Goal: Task Accomplishment & Management: Complete application form

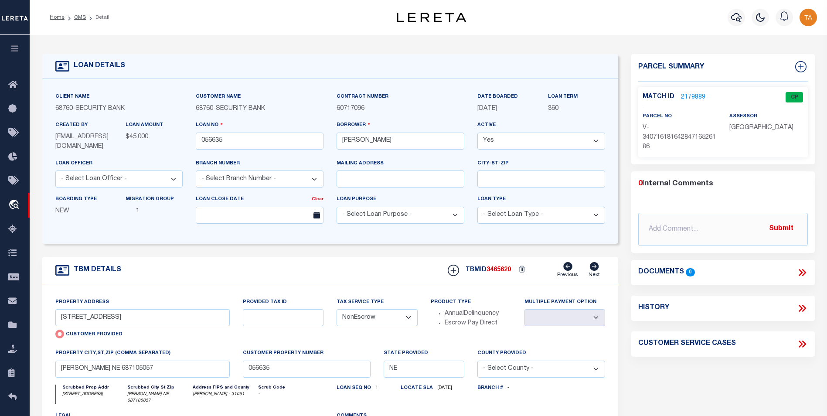
select select "200"
select select "NonEscrow"
click at [78, 18] on link "OMS" at bounding box center [80, 17] width 12 height 5
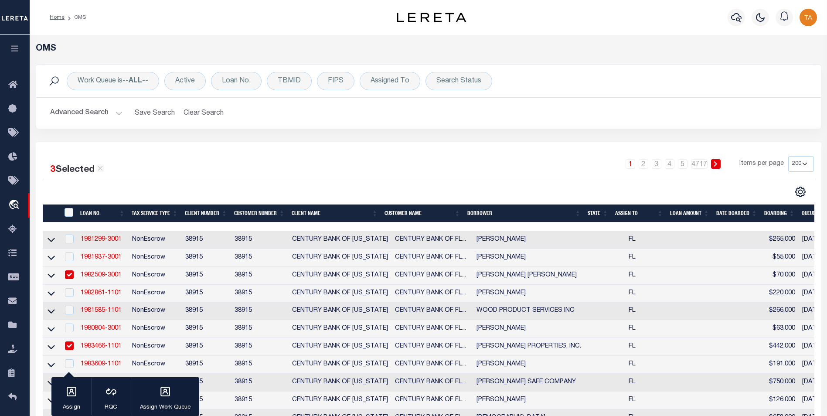
click at [10, 49] on icon "button" at bounding box center [15, 48] width 10 height 8
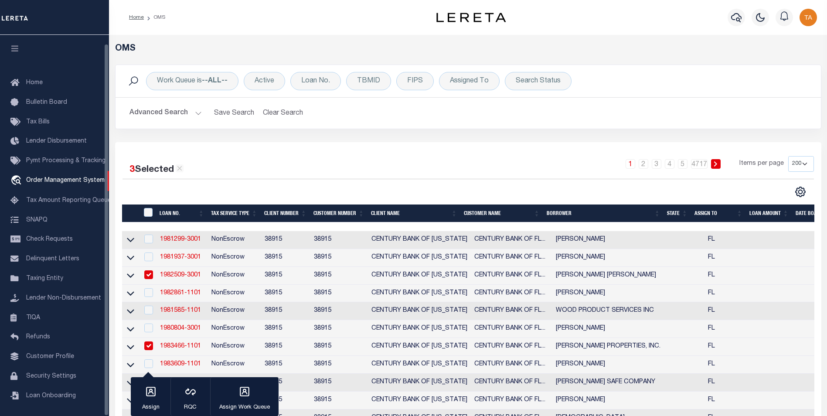
scroll to position [9, 0]
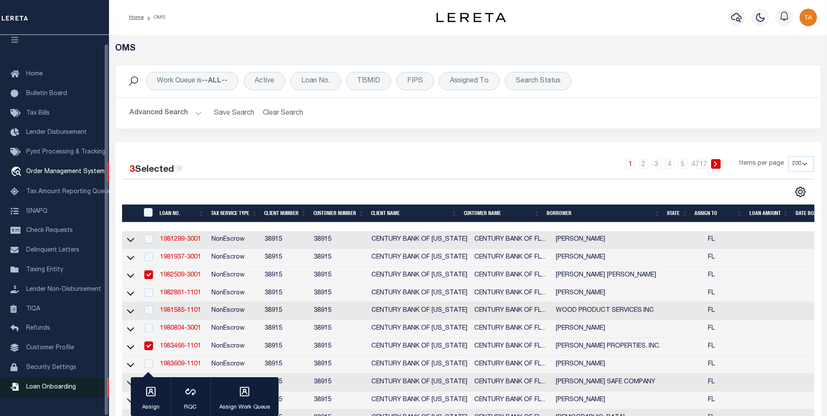
click at [56, 397] on link "Loan Onboarding" at bounding box center [54, 388] width 109 height 20
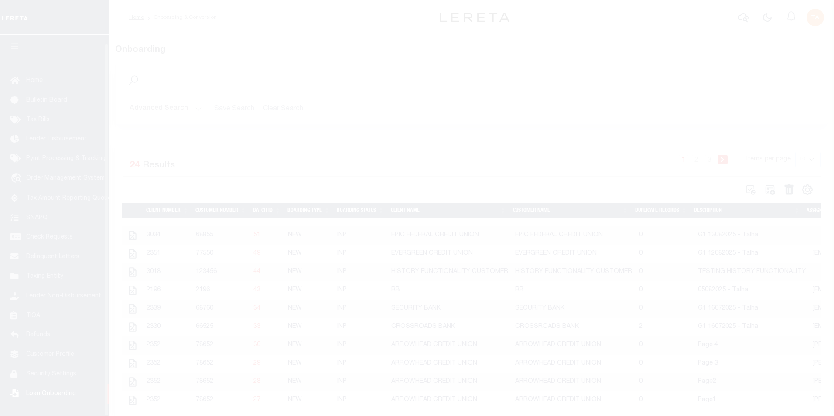
scroll to position [9, 0]
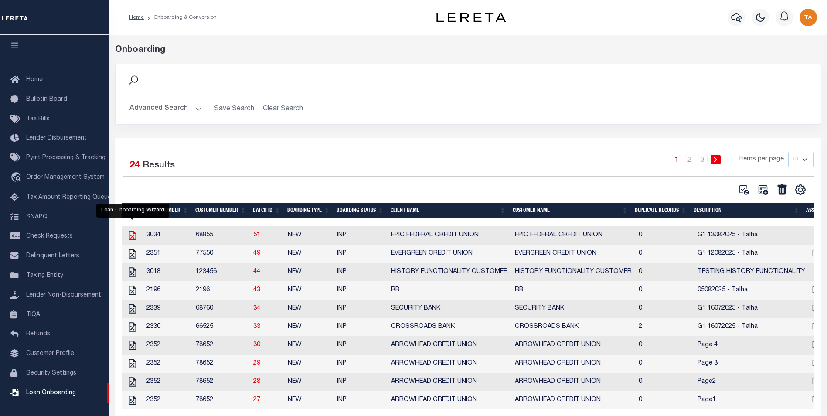
click at [131, 237] on icon "" at bounding box center [132, 236] width 7 height 10
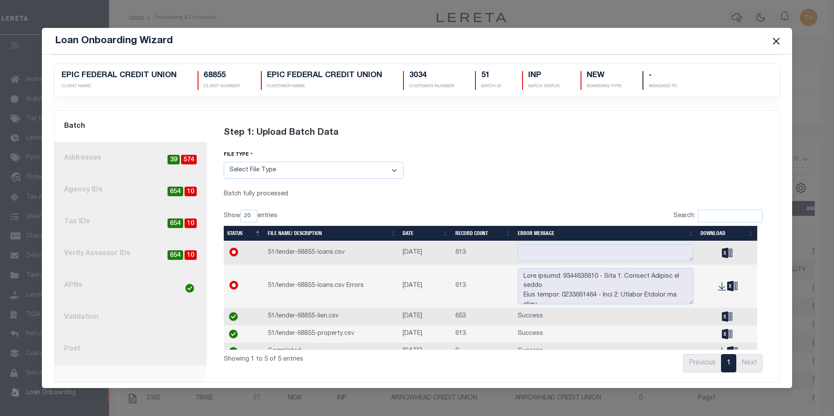
click at [773, 38] on button "Close" at bounding box center [775, 40] width 11 height 11
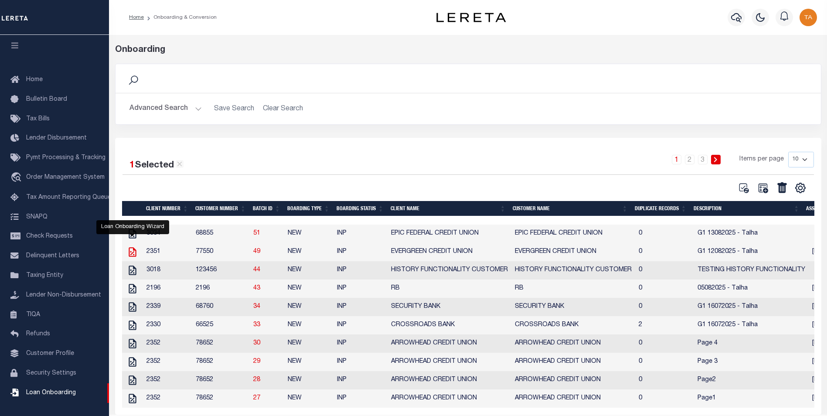
click at [129, 256] on icon "" at bounding box center [132, 252] width 7 height 10
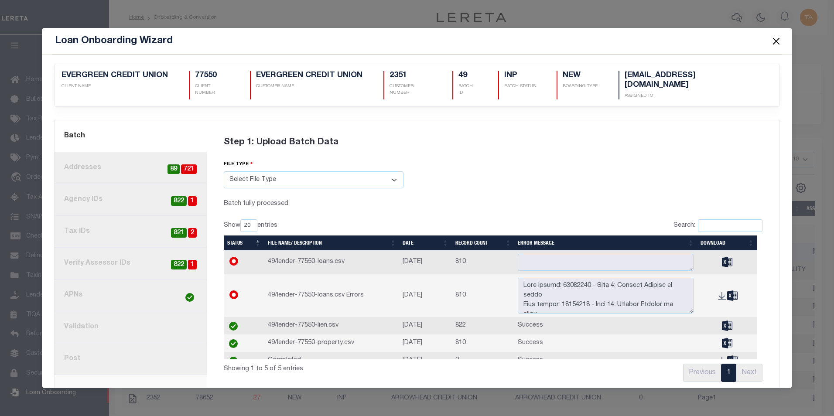
click at [82, 345] on link "8. Post" at bounding box center [131, 359] width 152 height 32
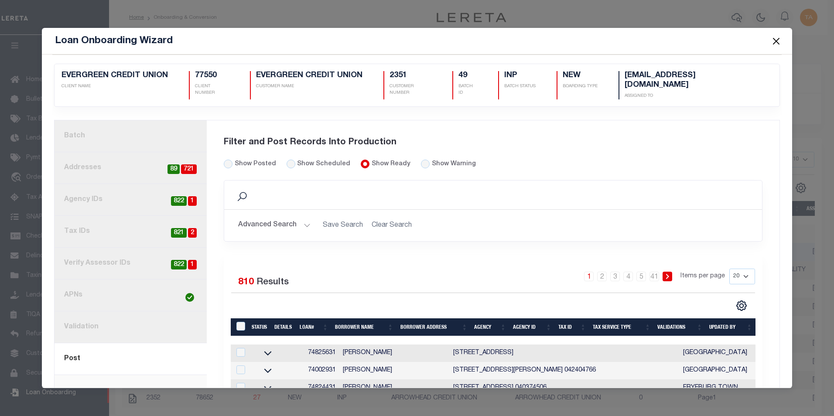
click at [292, 219] on button "Advanced Search" at bounding box center [274, 225] width 72 height 17
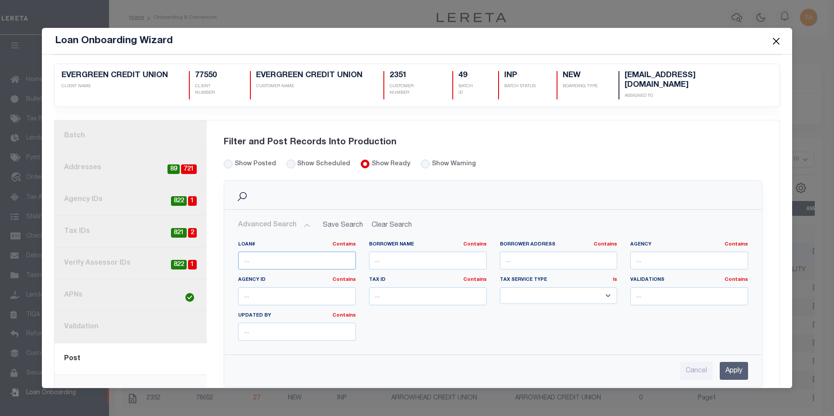
click at [275, 252] on input "text" at bounding box center [297, 261] width 118 height 18
type input "C"
click at [729, 362] on input "Apply" at bounding box center [734, 371] width 28 height 18
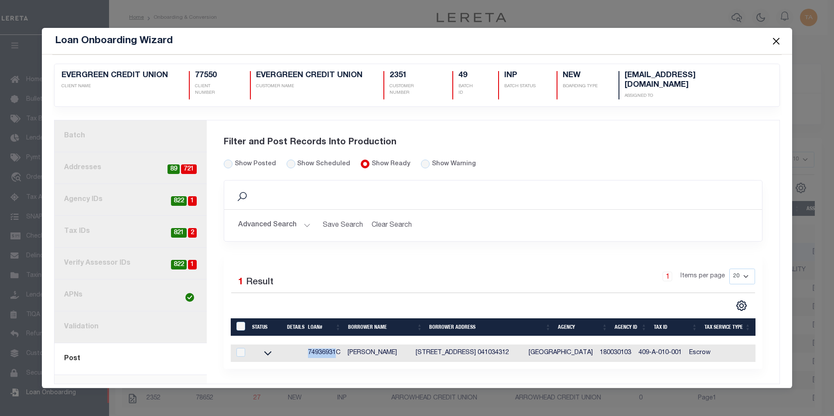
drag, startPoint x: 306, startPoint y: 345, endPoint x: 334, endPoint y: 344, distance: 28.0
click at [334, 345] on td "74936931C" at bounding box center [324, 353] width 40 height 17
checkbox input "true"
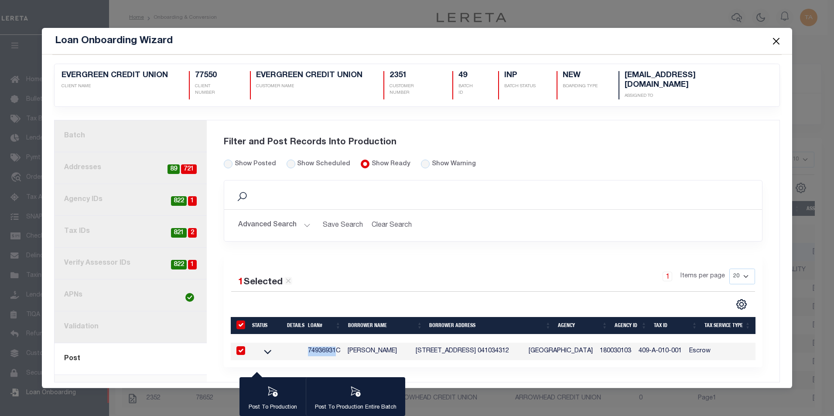
copy td "74936931"
